Goal: Navigation & Orientation: Find specific page/section

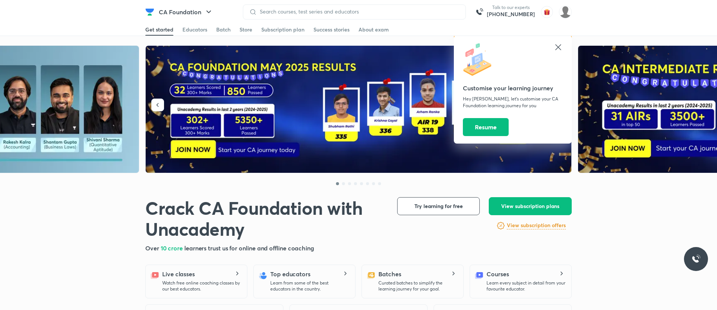
click at [561, 49] on icon at bounding box center [557, 47] width 9 height 9
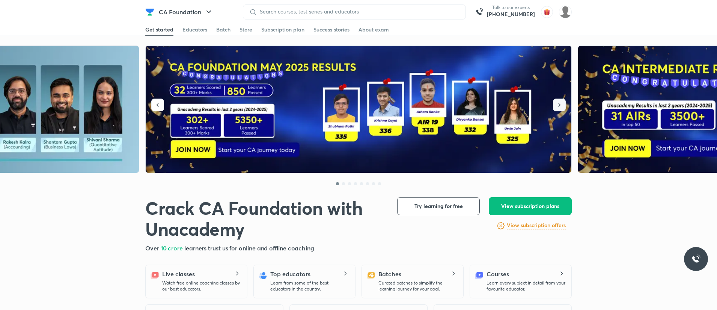
click at [554, 104] on button "button" at bounding box center [559, 105] width 13 height 13
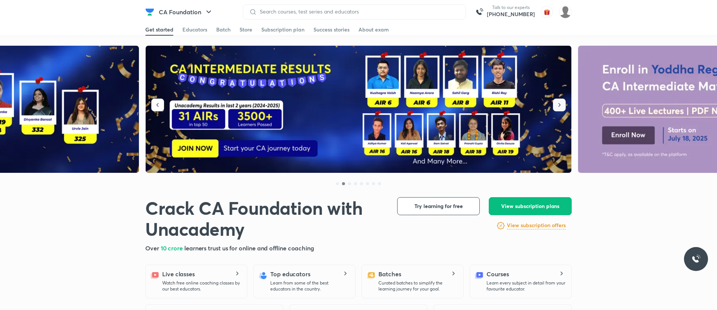
click at [554, 104] on button "button" at bounding box center [559, 105] width 13 height 13
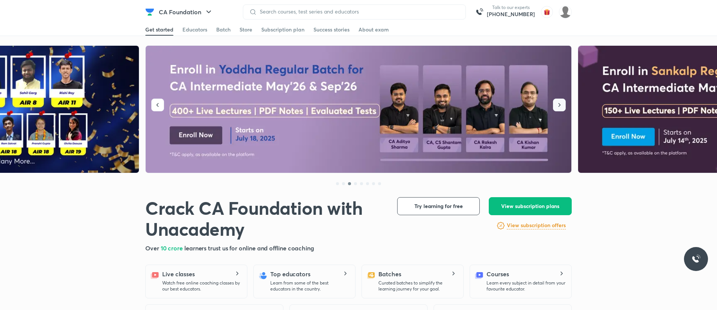
click at [554, 104] on button "button" at bounding box center [559, 105] width 13 height 13
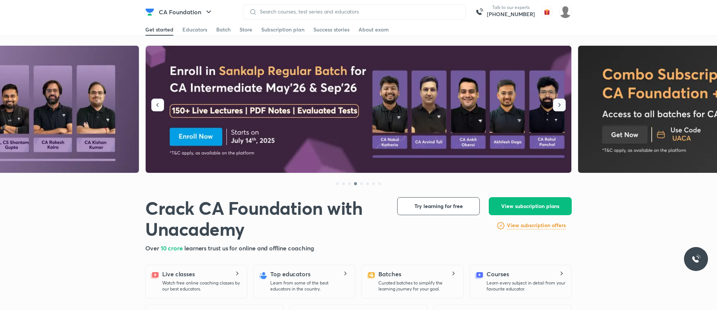
click at [554, 104] on button "button" at bounding box center [559, 105] width 13 height 13
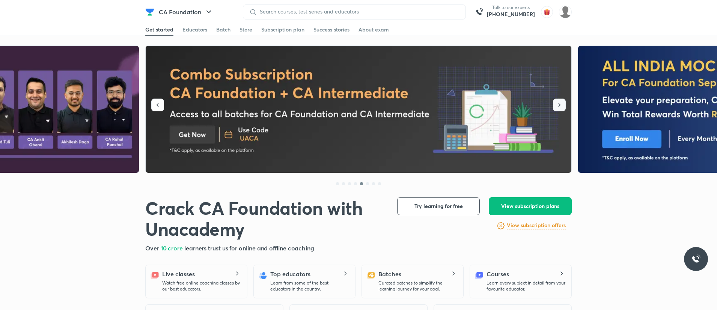
click at [554, 104] on button "button" at bounding box center [559, 105] width 13 height 13
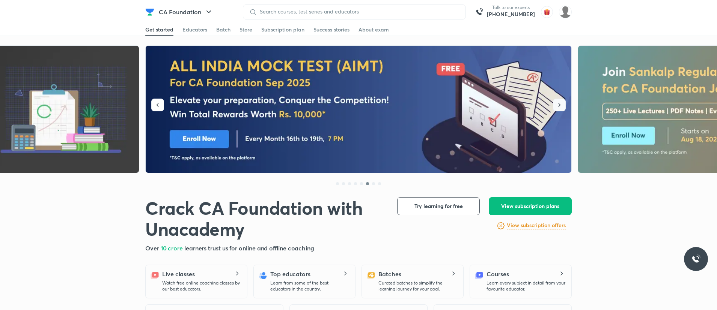
click at [554, 104] on button "button" at bounding box center [559, 105] width 13 height 13
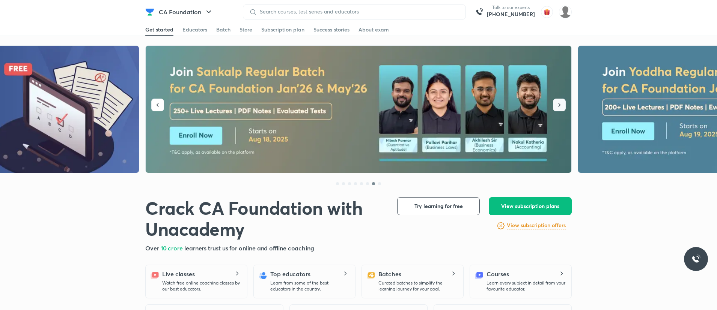
click at [554, 104] on button "button" at bounding box center [559, 105] width 13 height 13
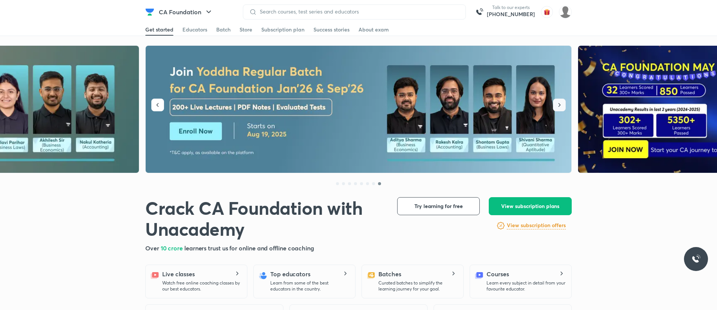
click at [554, 104] on button "button" at bounding box center [559, 105] width 13 height 13
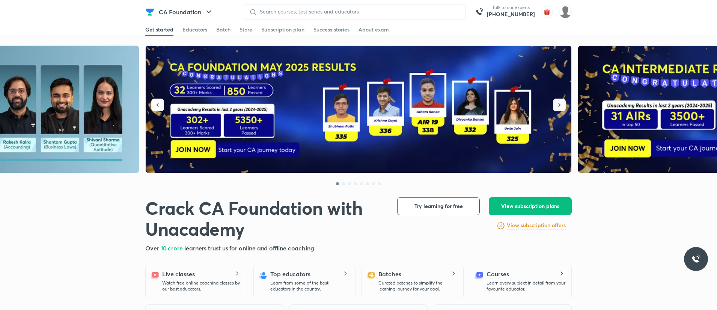
click at [554, 104] on button "button" at bounding box center [559, 105] width 13 height 13
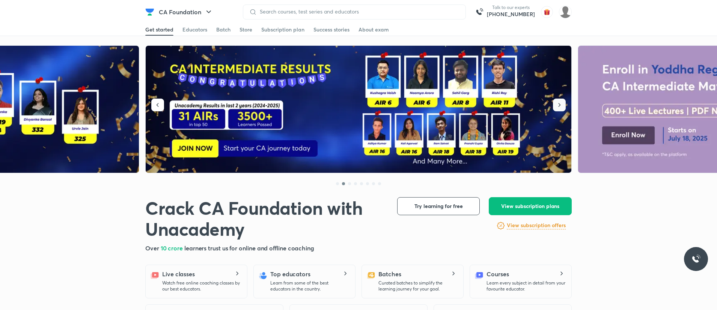
click at [554, 104] on button "button" at bounding box center [559, 105] width 13 height 13
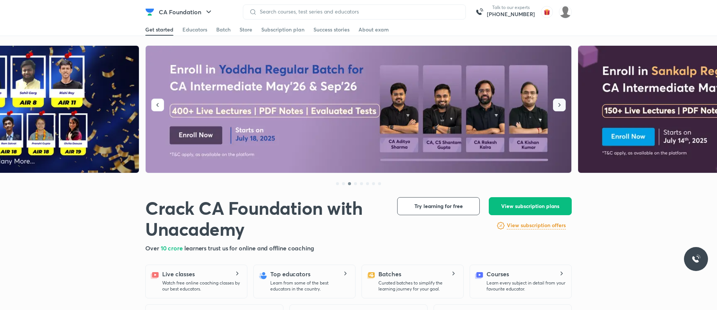
click at [554, 104] on button "button" at bounding box center [559, 105] width 13 height 13
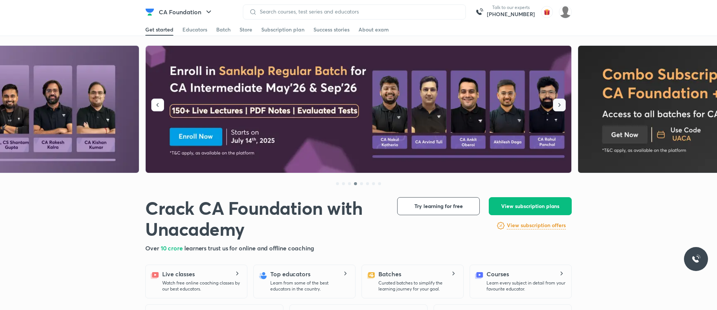
click at [554, 104] on button "button" at bounding box center [559, 105] width 13 height 13
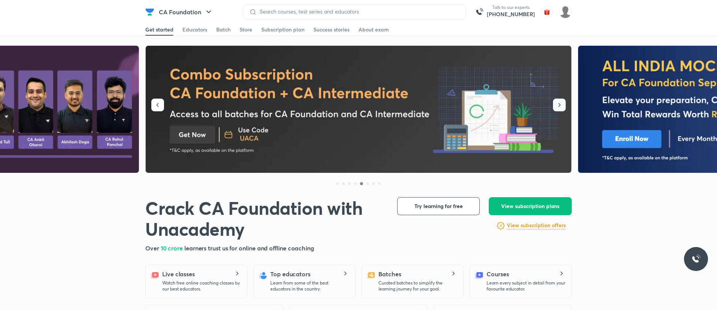
click at [554, 104] on button "button" at bounding box center [559, 105] width 13 height 13
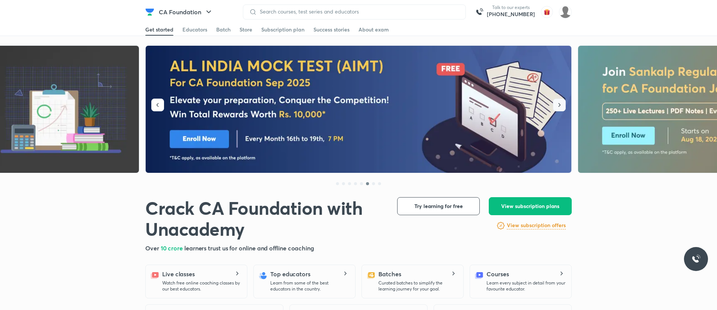
click at [554, 104] on button "button" at bounding box center [559, 105] width 13 height 13
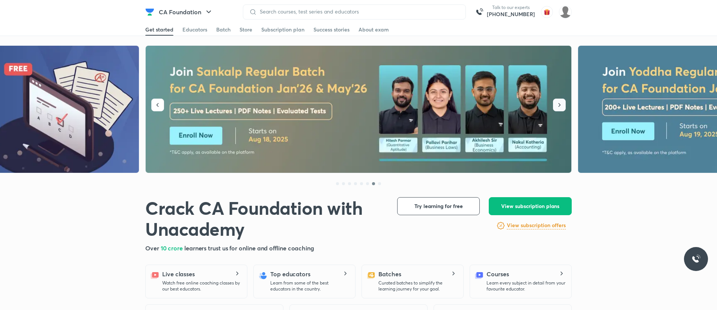
click at [554, 104] on button "button" at bounding box center [559, 105] width 13 height 13
